Goal: Task Accomplishment & Management: Manage account settings

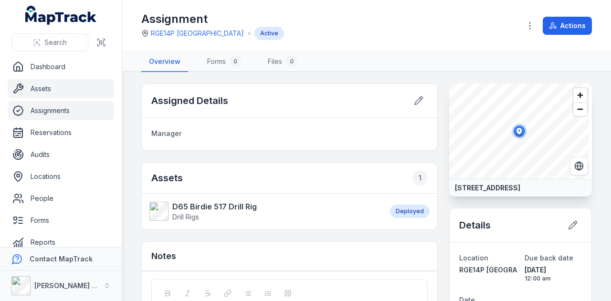
click at [72, 86] on link "Assets" at bounding box center [61, 88] width 106 height 19
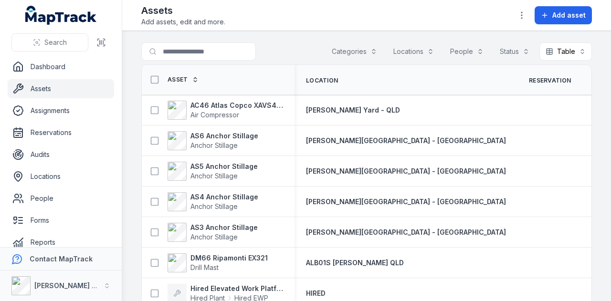
click at [363, 52] on button "Categories" at bounding box center [354, 51] width 58 height 18
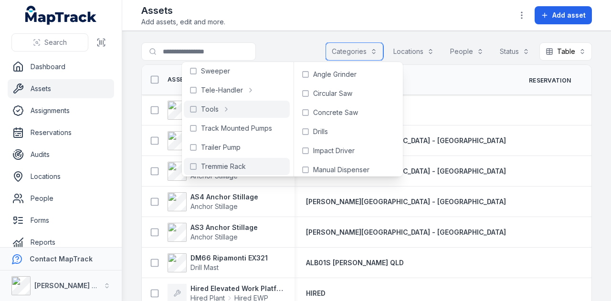
scroll to position [525, 0]
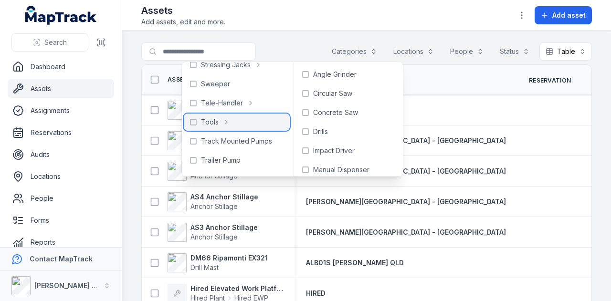
click at [191, 122] on rect at bounding box center [193, 122] width 6 height 6
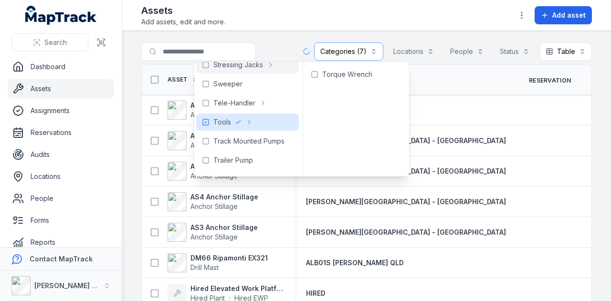
click at [278, 32] on main "**********" at bounding box center [366, 166] width 489 height 270
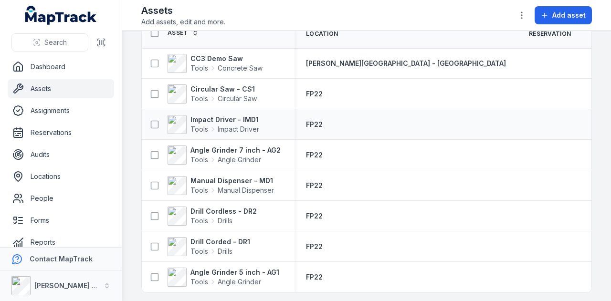
scroll to position [52, 0]
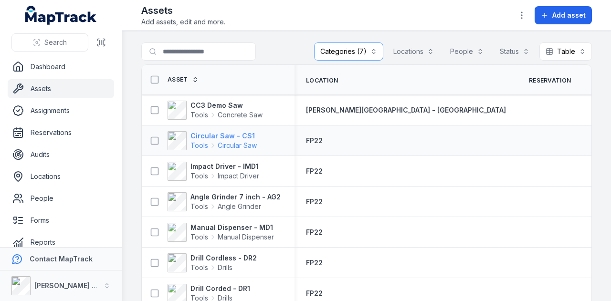
click at [242, 133] on strong "Circular Saw - CS1" at bounding box center [223, 136] width 66 height 10
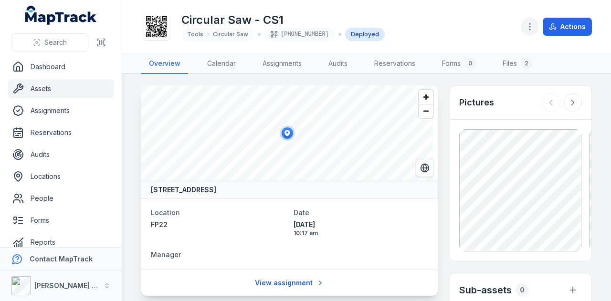
click at [530, 25] on icon "button" at bounding box center [530, 27] width 10 height 10
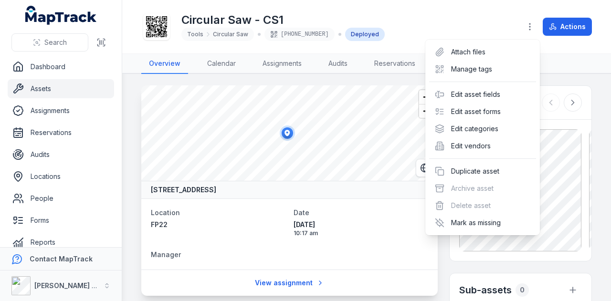
click at [473, 9] on div "Circular Saw - CS1 Tools Circular Saw [PHONE_NUMBER] Deployed Actions" at bounding box center [366, 27] width 450 height 46
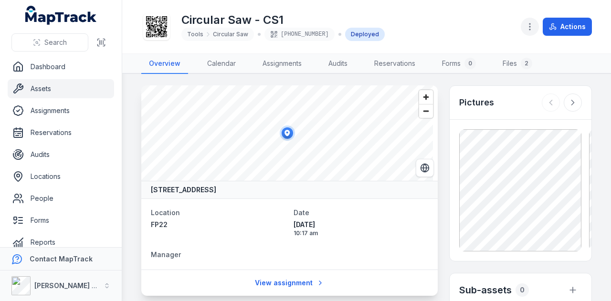
click at [524, 29] on button "button" at bounding box center [530, 27] width 18 height 18
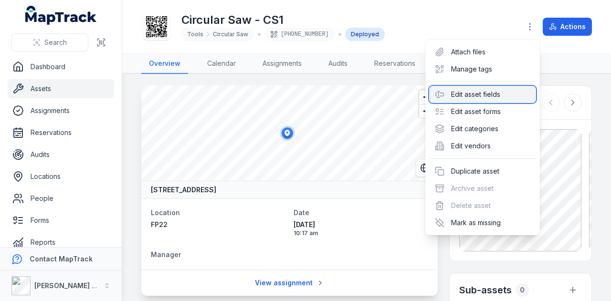
click at [522, 93] on div "Edit asset fields" at bounding box center [482, 94] width 107 height 17
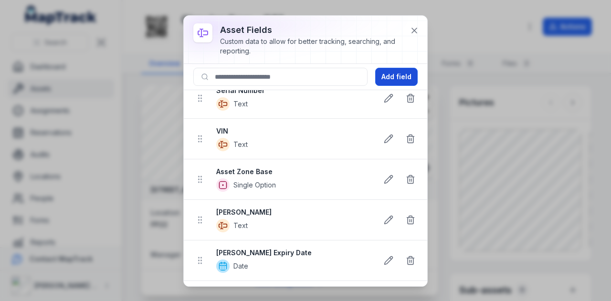
scroll to position [143, 0]
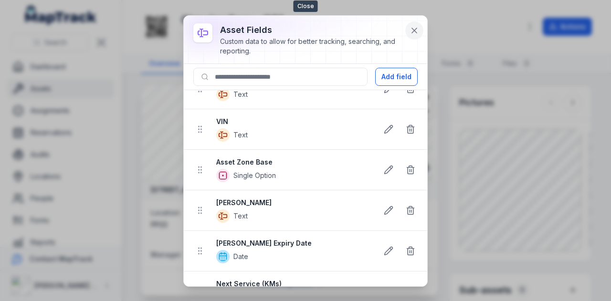
click at [415, 24] on button at bounding box center [414, 30] width 18 height 18
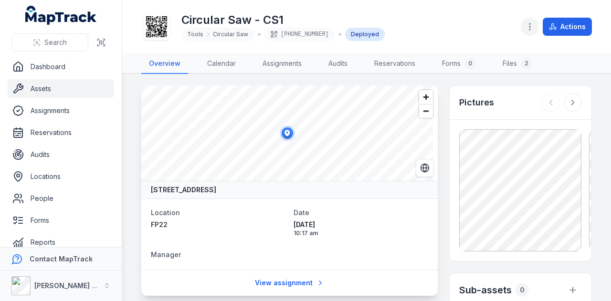
click at [525, 29] on button "button" at bounding box center [530, 27] width 18 height 18
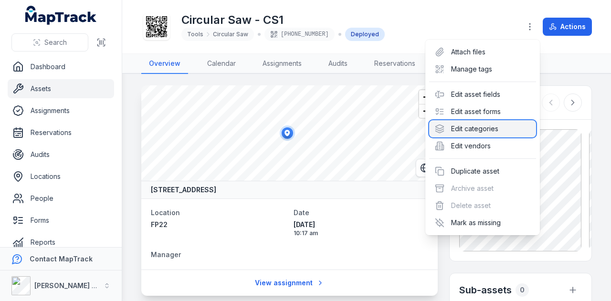
click at [491, 128] on div "Edit categories" at bounding box center [482, 128] width 107 height 17
